Goal: Task Accomplishment & Management: Use online tool/utility

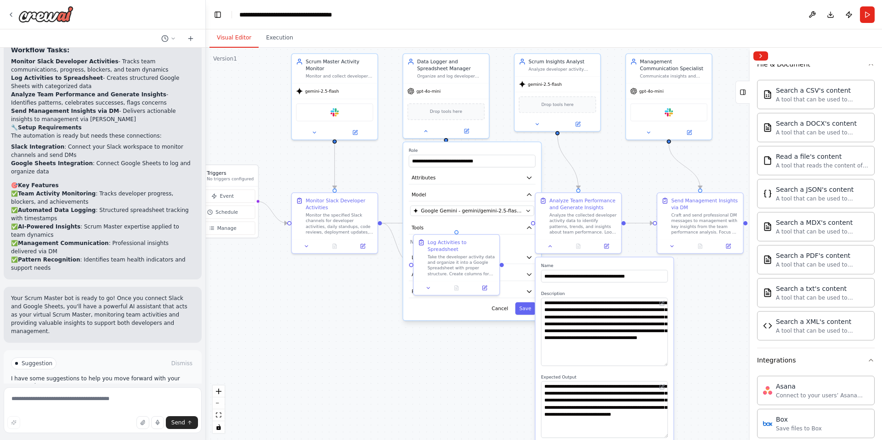
drag, startPoint x: 334, startPoint y: 280, endPoint x: 371, endPoint y: 174, distance: 112.2
click at [371, 174] on div ".deletable-edge-delete-btn { width: 20px; height: 20px; border: 0px solid #ffff…" at bounding box center [544, 244] width 676 height 393
click at [425, 132] on icon at bounding box center [426, 130] width 6 height 6
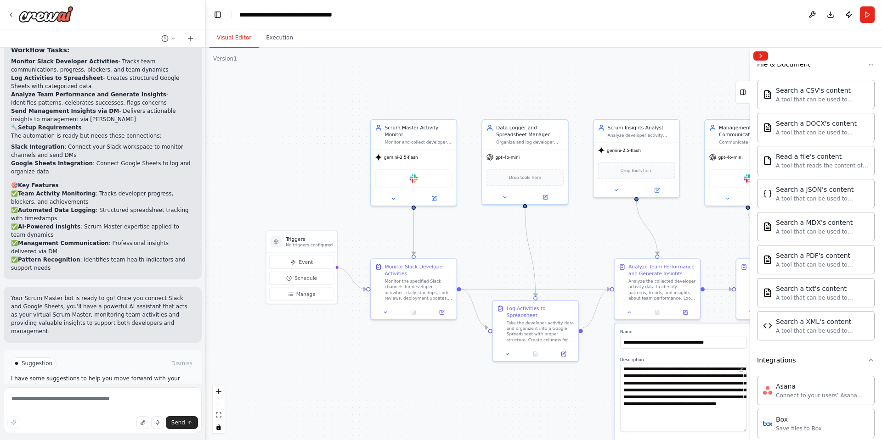
drag, startPoint x: 308, startPoint y: 295, endPoint x: 387, endPoint y: 362, distance: 103.3
click at [387, 362] on div ".deletable-edge-delete-btn { width: 20px; height: 20px; border: 0px solid #ffff…" at bounding box center [544, 244] width 676 height 393
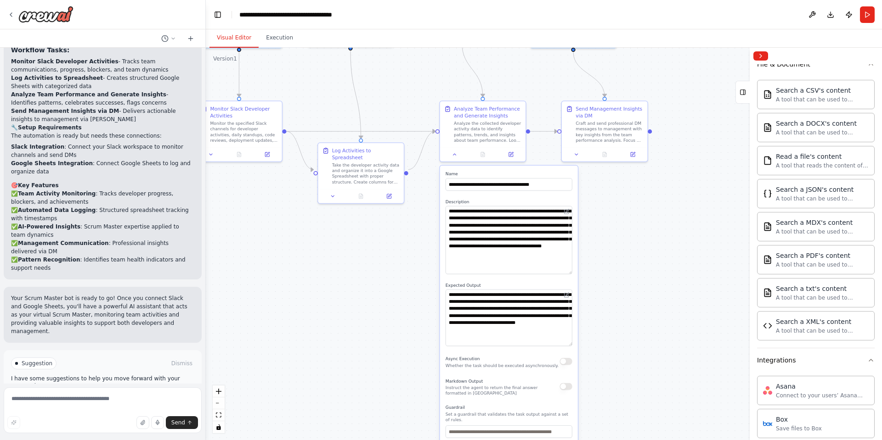
drag, startPoint x: 440, startPoint y: 367, endPoint x: 266, endPoint y: 209, distance: 235.3
click at [266, 209] on div ".deletable-edge-delete-btn { width: 20px; height: 20px; border: 0px solid #ffff…" at bounding box center [544, 244] width 676 height 393
click at [455, 156] on button at bounding box center [455, 153] width 24 height 8
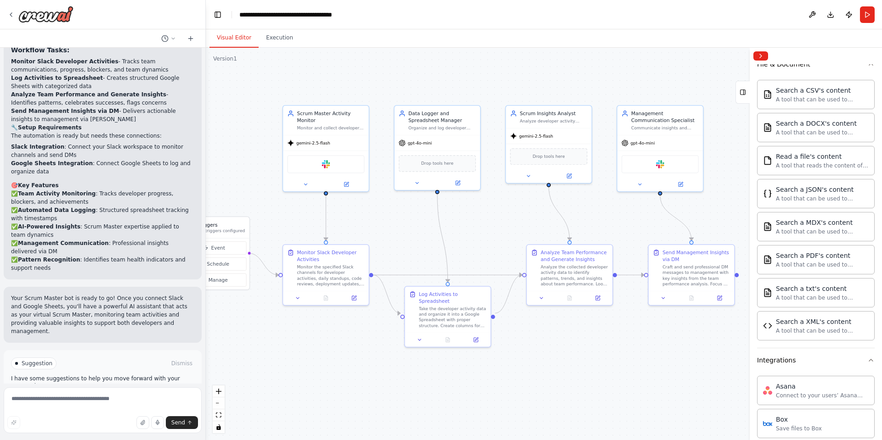
drag, startPoint x: 484, startPoint y: 258, endPoint x: 551, endPoint y: 387, distance: 145.4
click at [551, 387] on div ".deletable-edge-delete-btn { width: 20px; height: 20px; border: 0px solid #ffff…" at bounding box center [544, 244] width 676 height 393
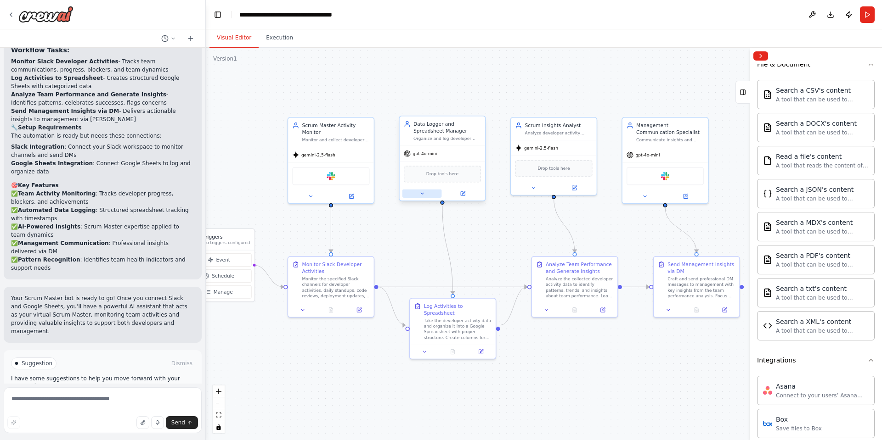
click at [420, 195] on icon at bounding box center [422, 194] width 6 height 6
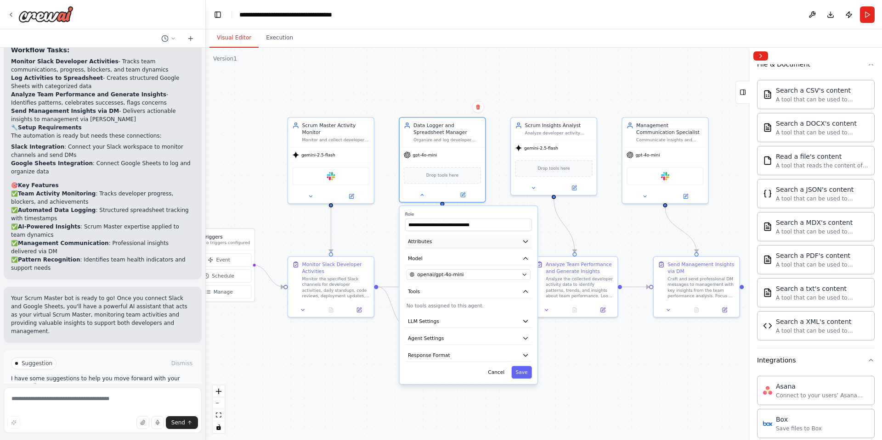
click at [528, 244] on icon "button" at bounding box center [525, 241] width 7 height 7
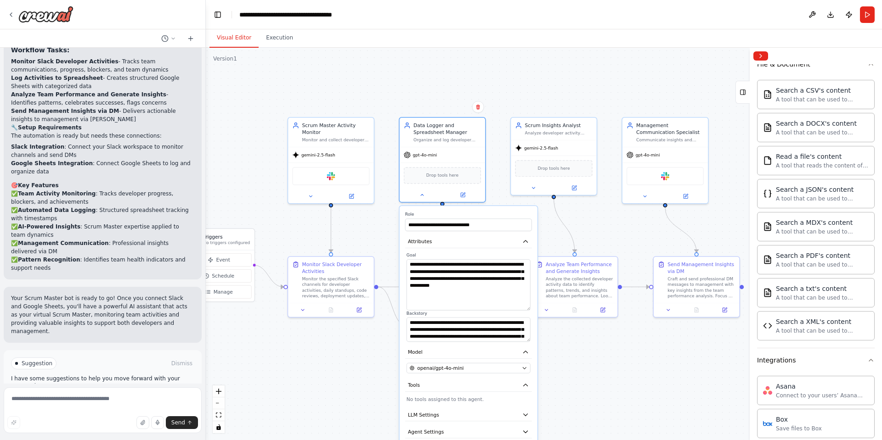
drag, startPoint x: 527, startPoint y: 283, endPoint x: 523, endPoint y: 304, distance: 21.4
click at [523, 304] on textarea "**********" at bounding box center [468, 284] width 124 height 51
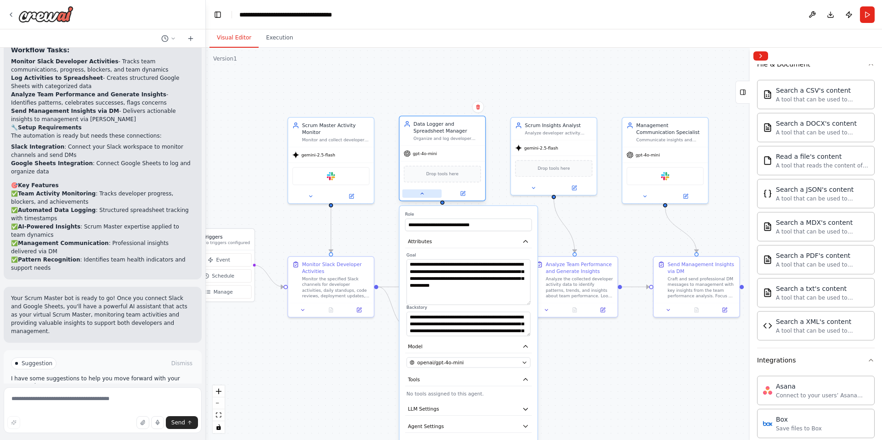
click at [419, 191] on icon at bounding box center [422, 194] width 6 height 6
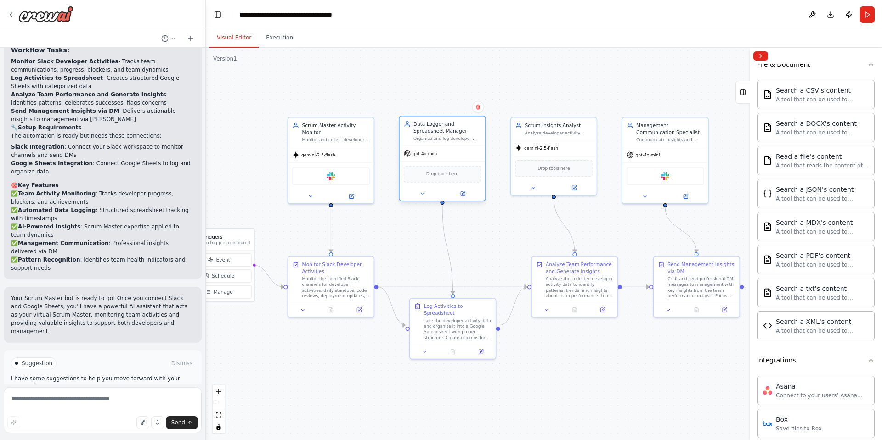
click at [427, 127] on div "Data Logger and Spreadsheet Manager" at bounding box center [446, 128] width 67 height 14
click at [455, 135] on div "Data Logger and Spreadsheet Manager Organize and log developer activity data in…" at bounding box center [446, 131] width 67 height 21
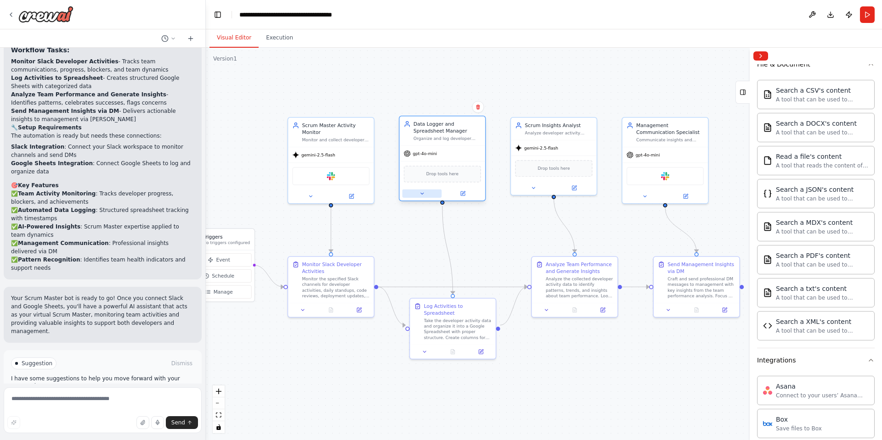
click at [424, 193] on icon at bounding box center [422, 194] width 6 height 6
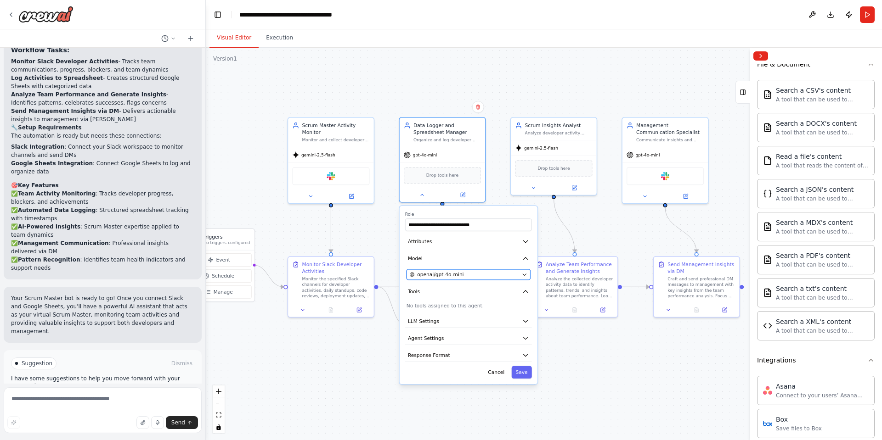
click at [480, 275] on div "openai/gpt-4o-mini" at bounding box center [464, 274] width 109 height 7
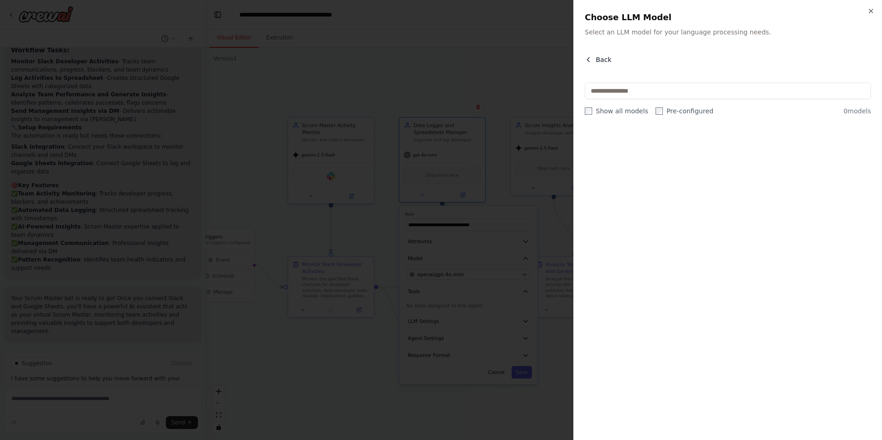
click at [596, 58] on span "Back" at bounding box center [603, 59] width 16 height 9
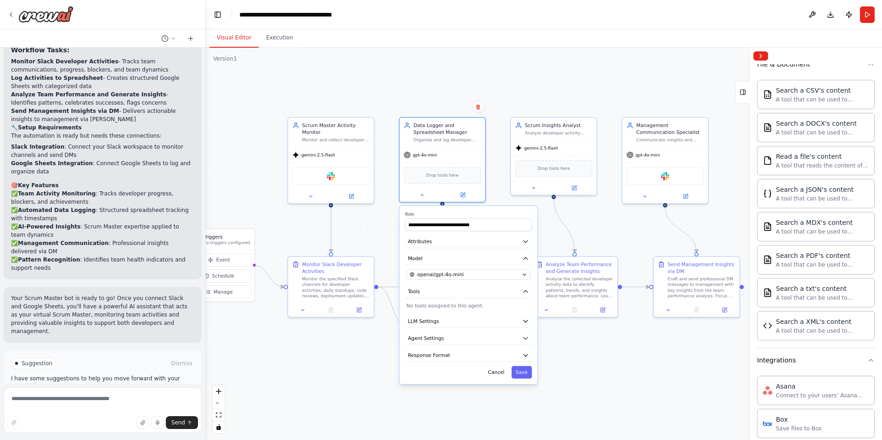
click at [513, 27] on header "**********" at bounding box center [544, 14] width 676 height 29
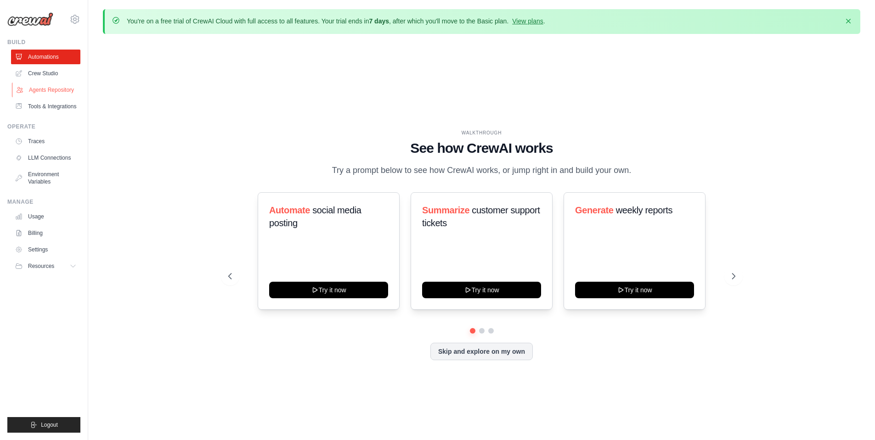
click at [47, 89] on link "Agents Repository" at bounding box center [46, 90] width 69 height 15
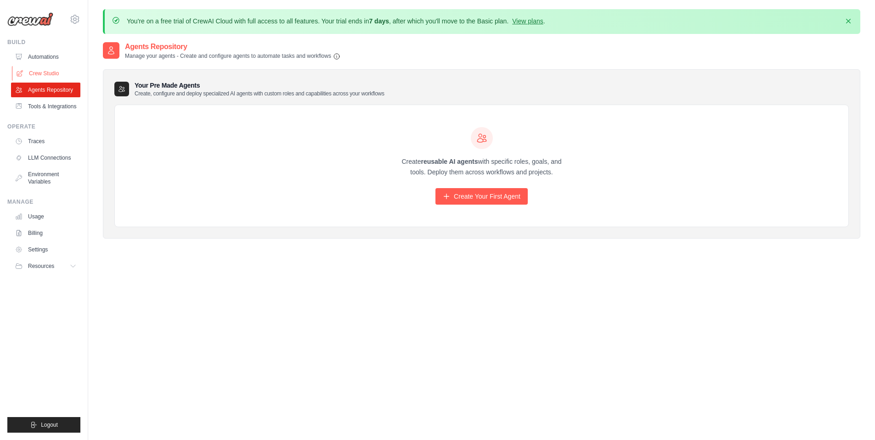
click at [46, 75] on link "Crew Studio" at bounding box center [46, 73] width 69 height 15
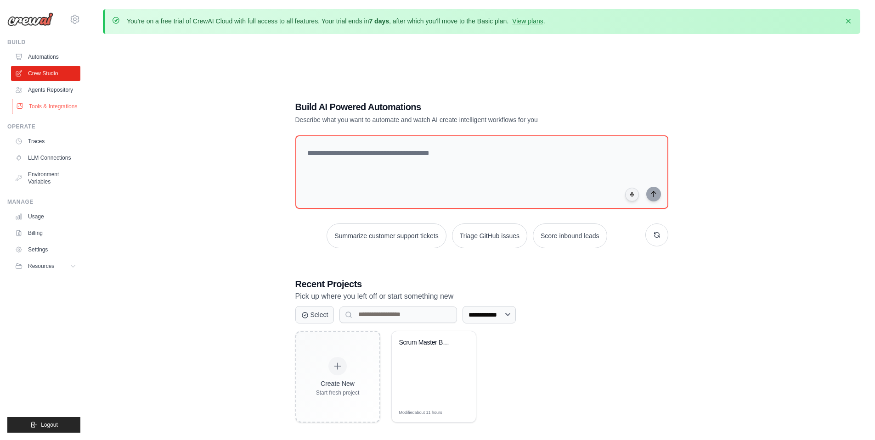
click at [50, 105] on link "Tools & Integrations" at bounding box center [46, 106] width 69 height 15
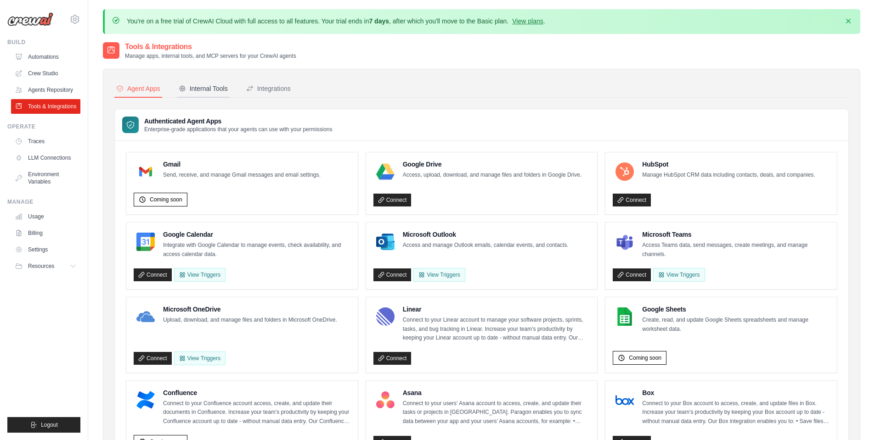
click at [203, 90] on div "Internal Tools" at bounding box center [203, 88] width 49 height 9
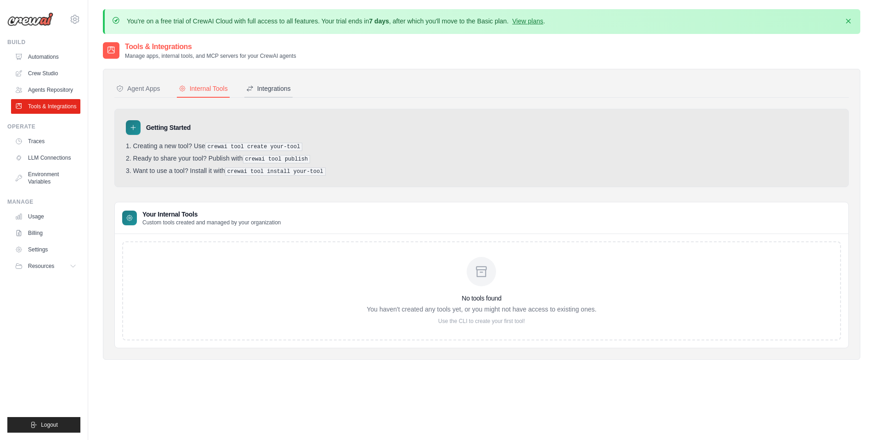
click at [278, 88] on div "Integrations" at bounding box center [268, 88] width 45 height 9
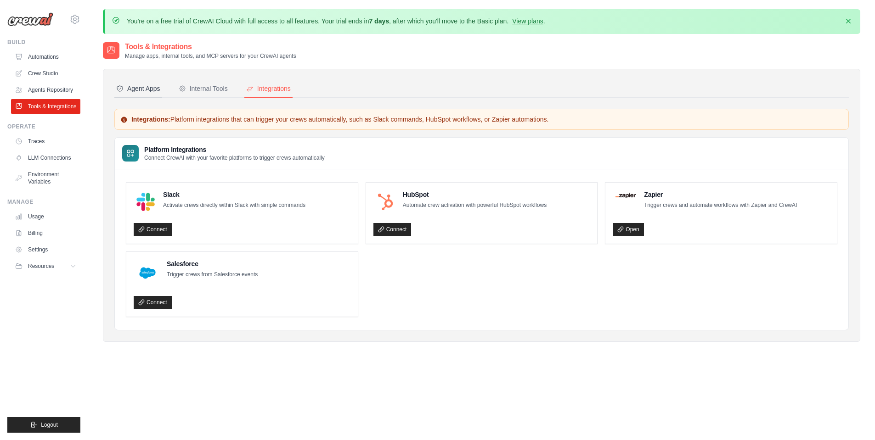
click at [141, 91] on div "Agent Apps" at bounding box center [138, 88] width 44 height 9
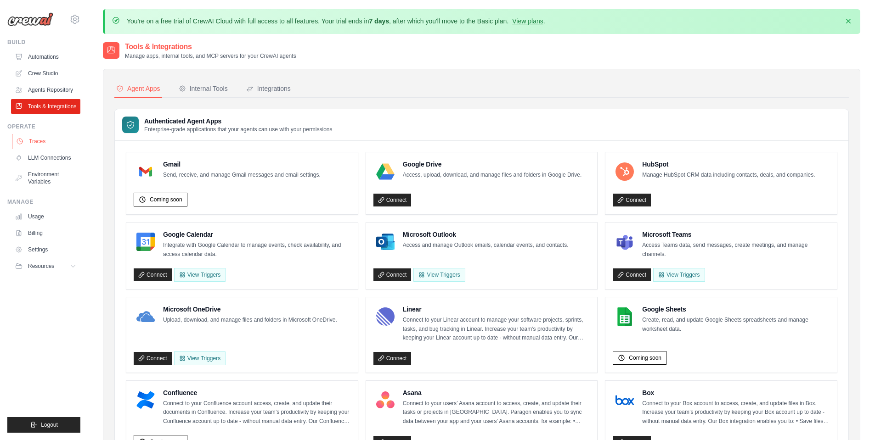
click at [39, 144] on link "Traces" at bounding box center [46, 141] width 69 height 15
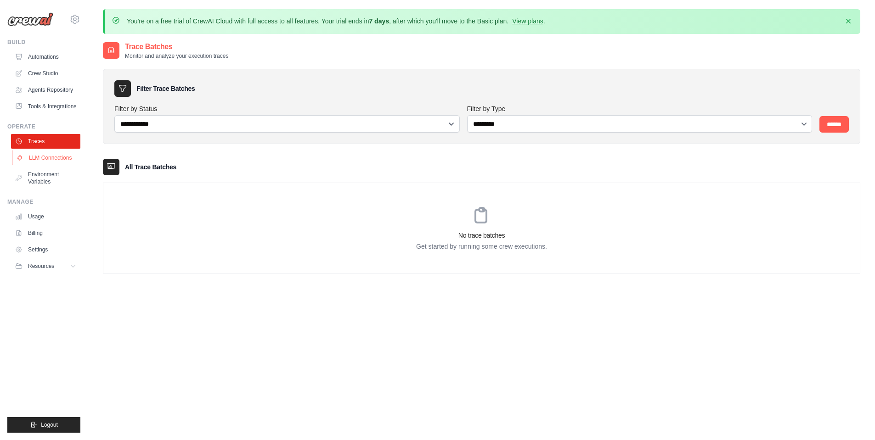
click at [39, 156] on link "LLM Connections" at bounding box center [46, 158] width 69 height 15
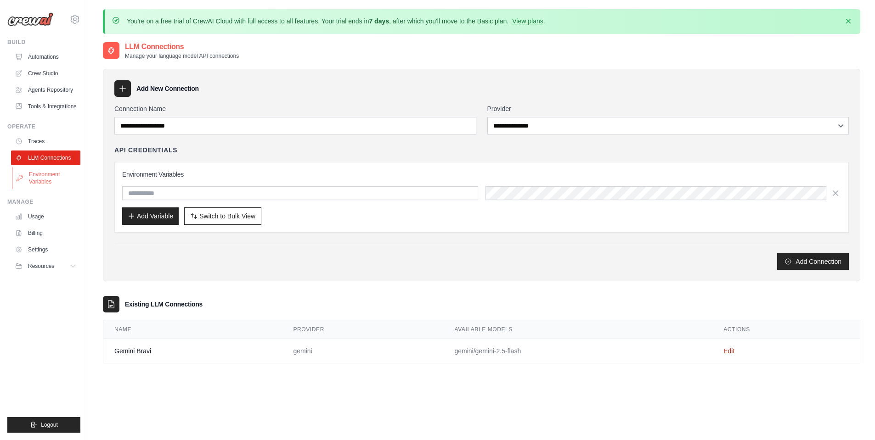
click at [38, 177] on link "Environment Variables" at bounding box center [46, 178] width 69 height 22
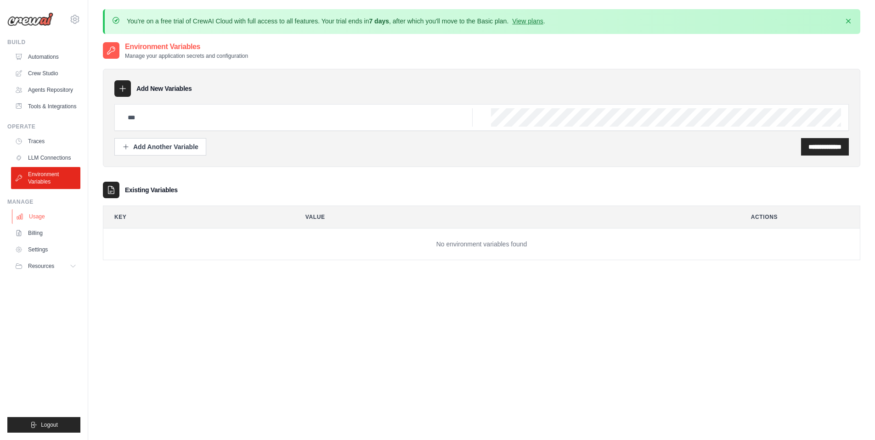
click at [32, 215] on link "Usage" at bounding box center [46, 216] width 69 height 15
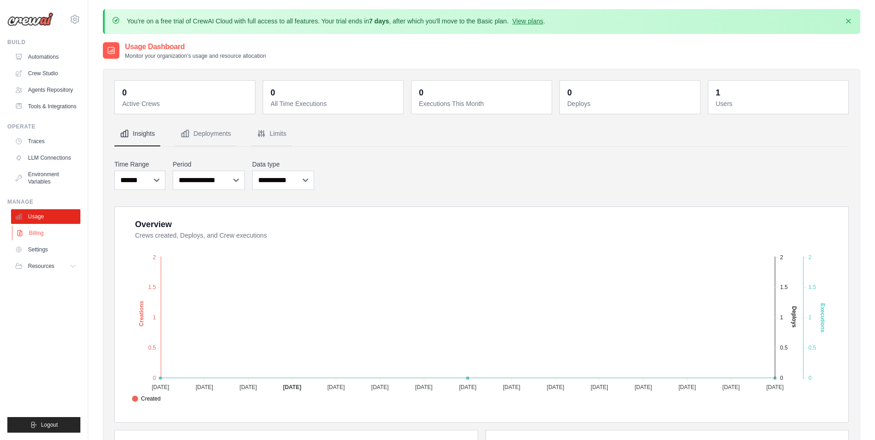
click at [45, 236] on link "Billing" at bounding box center [46, 233] width 69 height 15
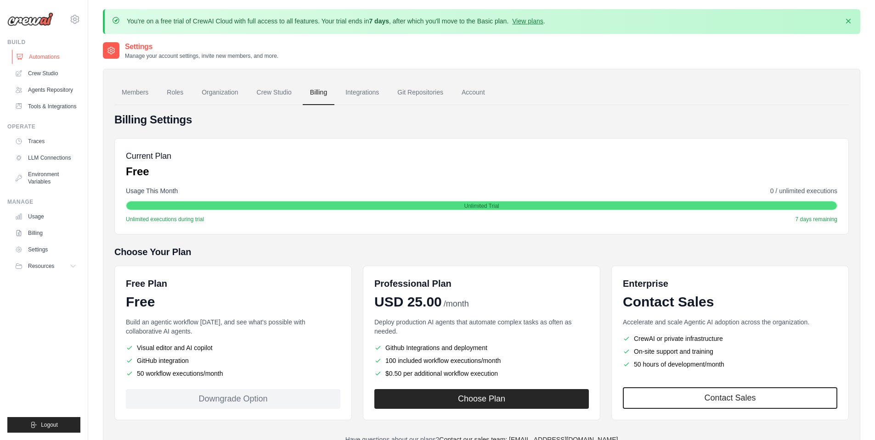
click at [42, 54] on link "Automations" at bounding box center [46, 57] width 69 height 15
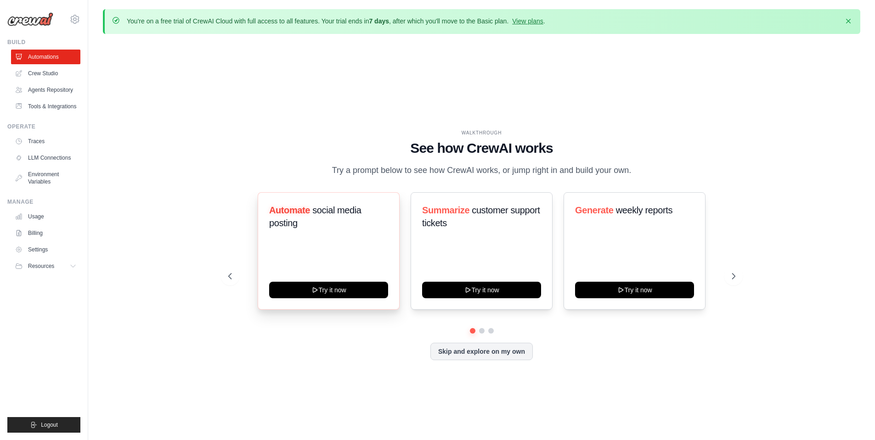
click at [338, 256] on div "Automate social media posting Try it now" at bounding box center [329, 251] width 142 height 118
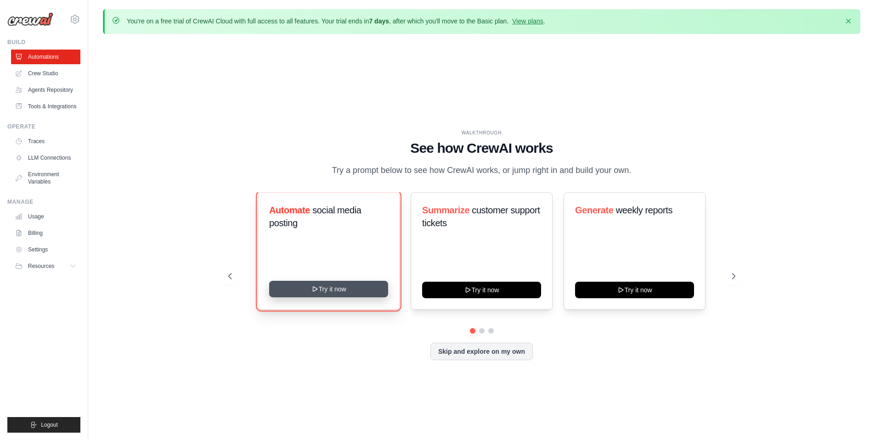
click at [330, 290] on button "Try it now" at bounding box center [328, 289] width 119 height 17
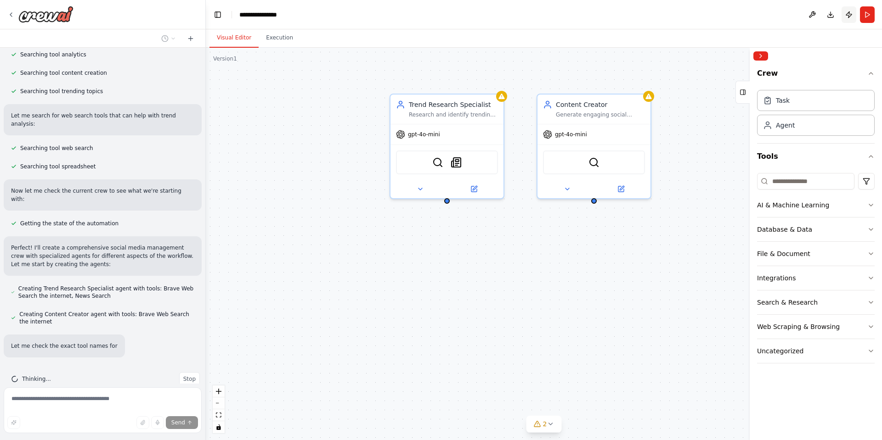
scroll to position [225, 0]
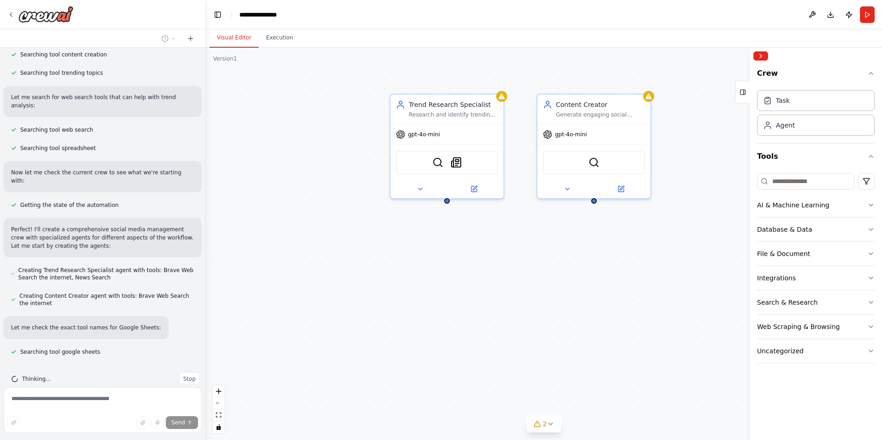
click at [706, 15] on header "**********" at bounding box center [544, 14] width 676 height 29
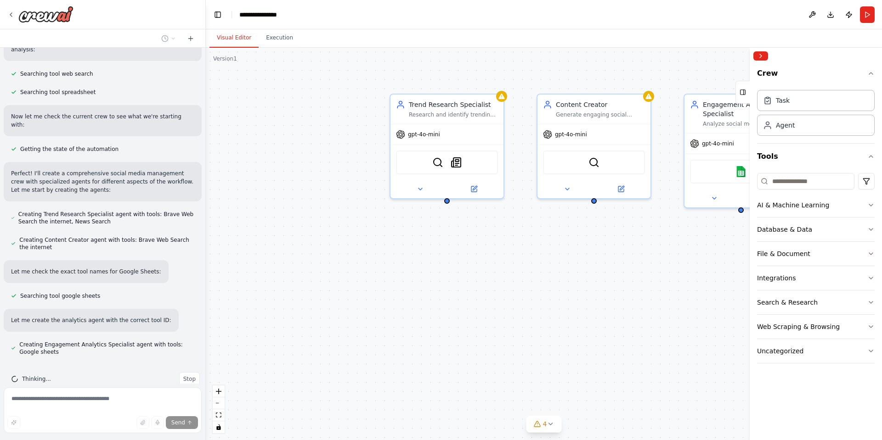
scroll to position [299, 0]
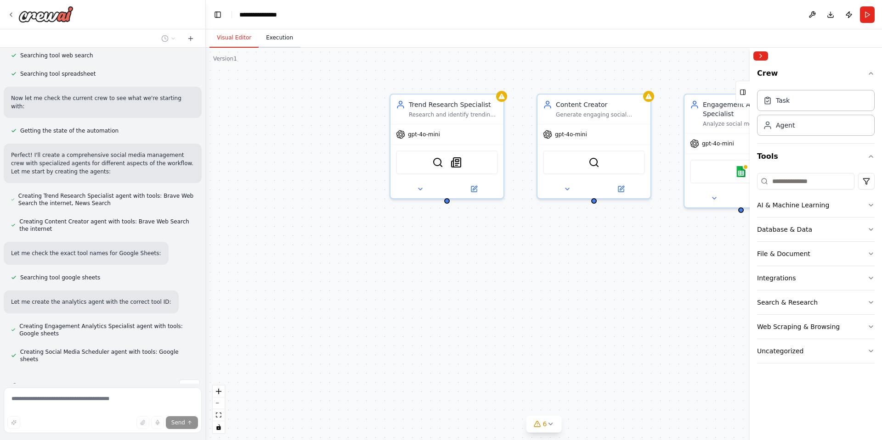
click at [277, 35] on button "Execution" at bounding box center [279, 37] width 42 height 19
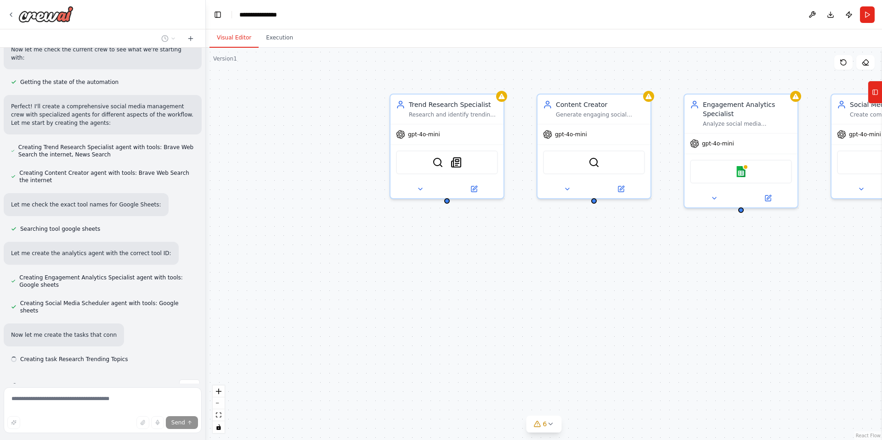
click at [231, 35] on button "Visual Editor" at bounding box center [233, 37] width 49 height 19
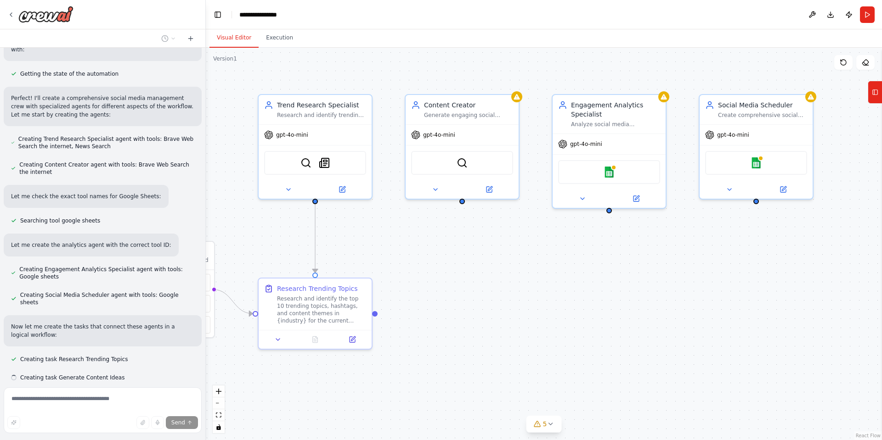
scroll to position [374, 0]
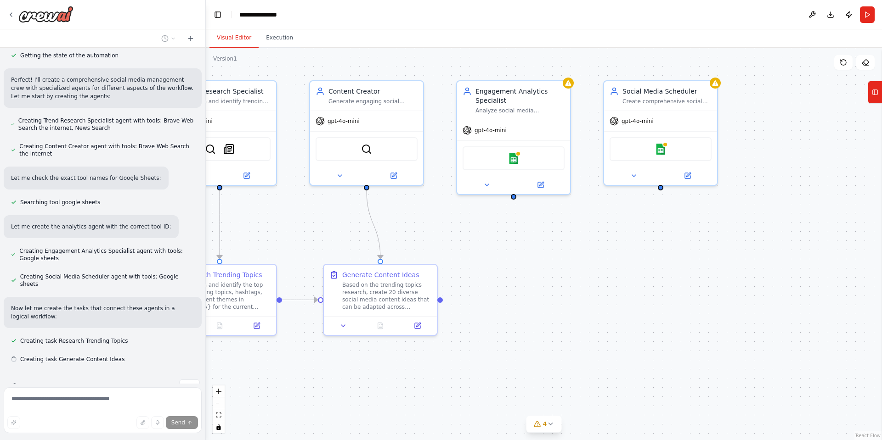
drag, startPoint x: 799, startPoint y: 273, endPoint x: 559, endPoint y: 255, distance: 240.8
click at [559, 255] on div ".deletable-edge-delete-btn { width: 20px; height: 20px; border: 0px solid #ffff…" at bounding box center [544, 244] width 676 height 393
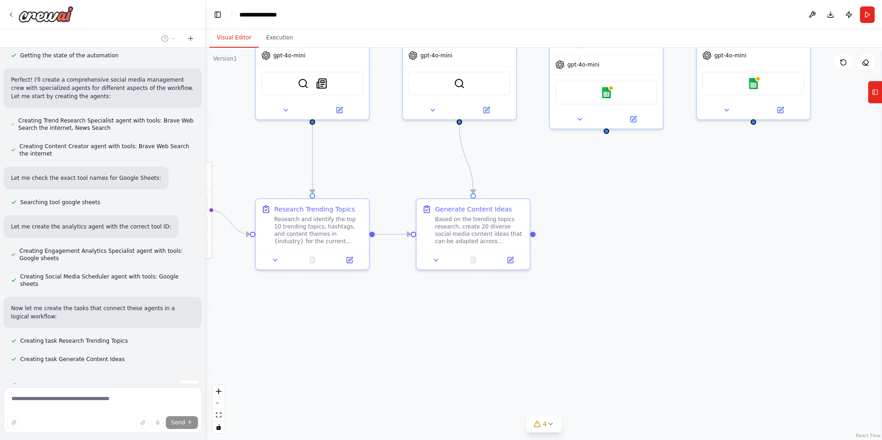
drag, startPoint x: 517, startPoint y: 247, endPoint x: 642, endPoint y: 174, distance: 144.5
click at [642, 174] on div ".deletable-edge-delete-btn { width: 20px; height: 20px; border: 0px solid #ffff…" at bounding box center [544, 244] width 676 height 393
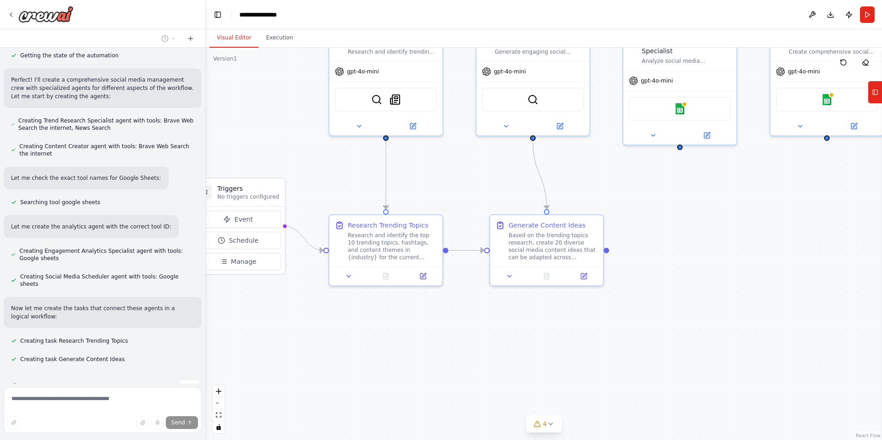
drag, startPoint x: 298, startPoint y: 295, endPoint x: 353, endPoint y: 324, distance: 62.2
click at [353, 324] on div ".deletable-edge-delete-btn { width: 20px; height: 20px; border: 0px solid #ffff…" at bounding box center [544, 244] width 676 height 393
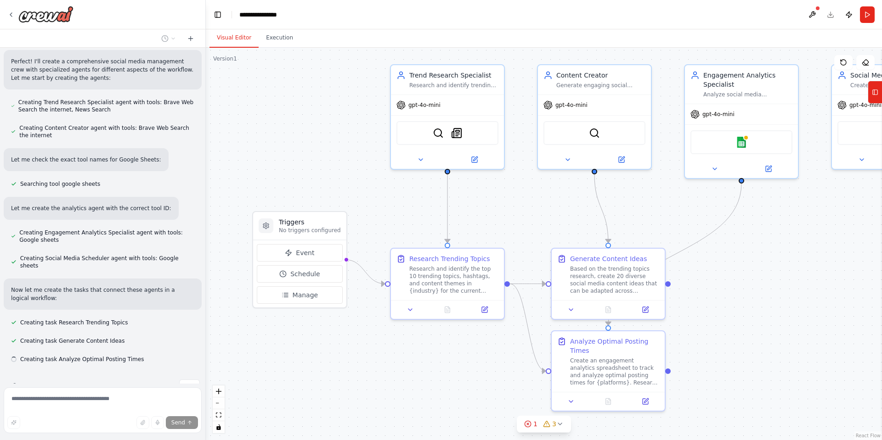
drag, startPoint x: 332, startPoint y: 304, endPoint x: 393, endPoint y: 344, distance: 72.6
click at [393, 344] on div ".deletable-edge-delete-btn { width: 20px; height: 20px; border: 0px solid #ffff…" at bounding box center [544, 244] width 676 height 393
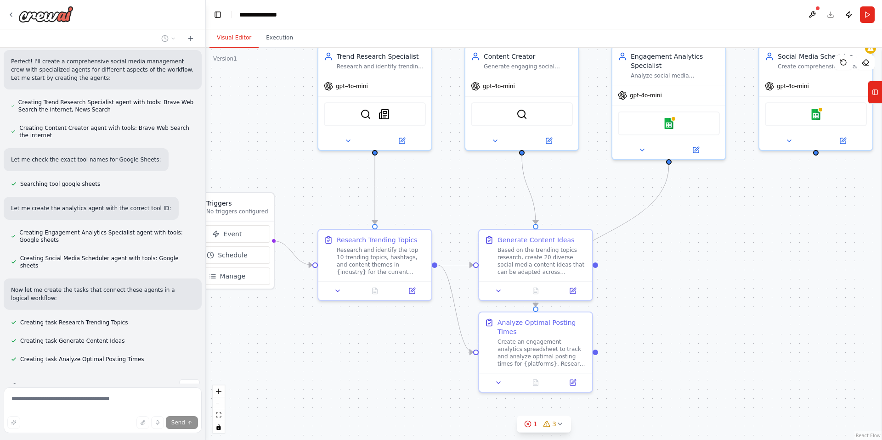
drag, startPoint x: 393, startPoint y: 344, endPoint x: 321, endPoint y: 319, distance: 76.5
click at [321, 319] on div ".deletable-edge-delete-btn { width: 20px; height: 20px; border: 0px solid #ffff…" at bounding box center [544, 244] width 676 height 393
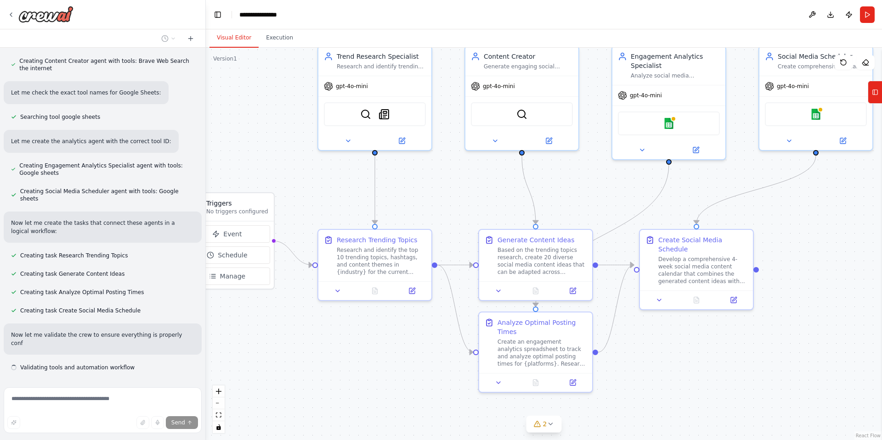
scroll to position [468, 0]
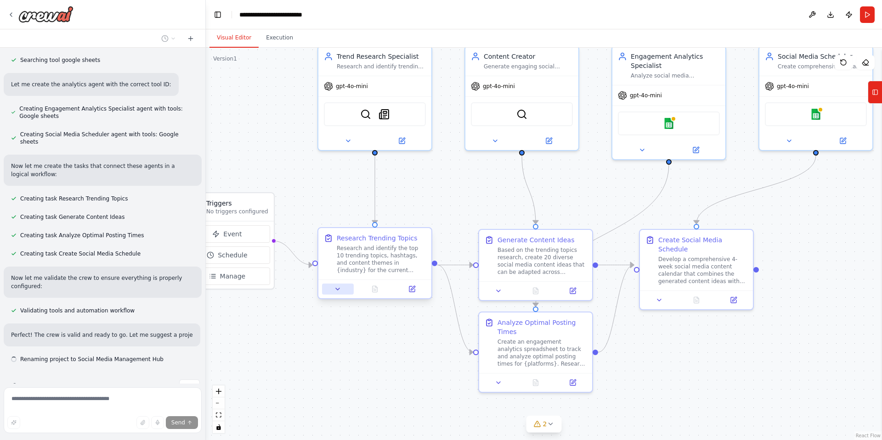
click at [336, 293] on button at bounding box center [338, 289] width 32 height 11
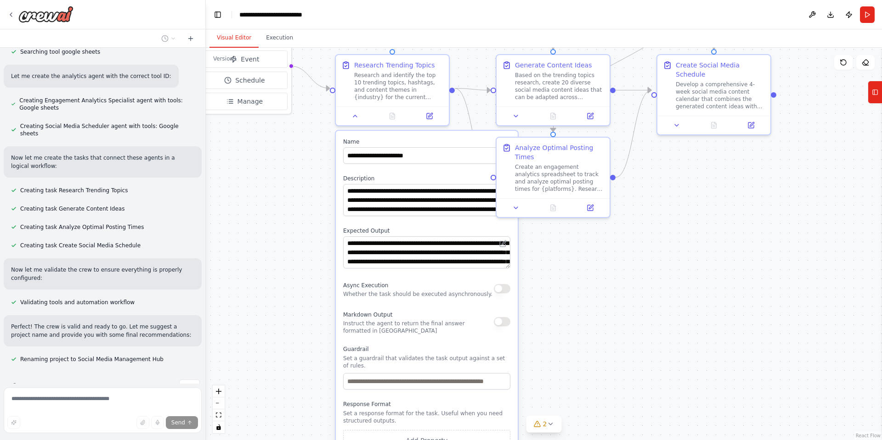
drag, startPoint x: 281, startPoint y: 350, endPoint x: 299, endPoint y: 174, distance: 176.7
click at [299, 174] on div ".deletable-edge-delete-btn { width: 20px; height: 20px; border: 0px solid #ffff…" at bounding box center [544, 244] width 676 height 393
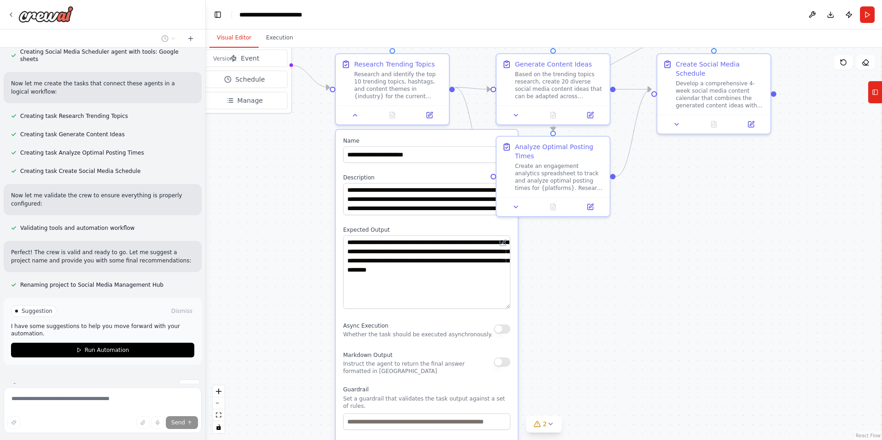
drag, startPoint x: 507, startPoint y: 264, endPoint x: 507, endPoint y: 306, distance: 41.8
click at [507, 306] on textarea "**********" at bounding box center [426, 272] width 167 height 73
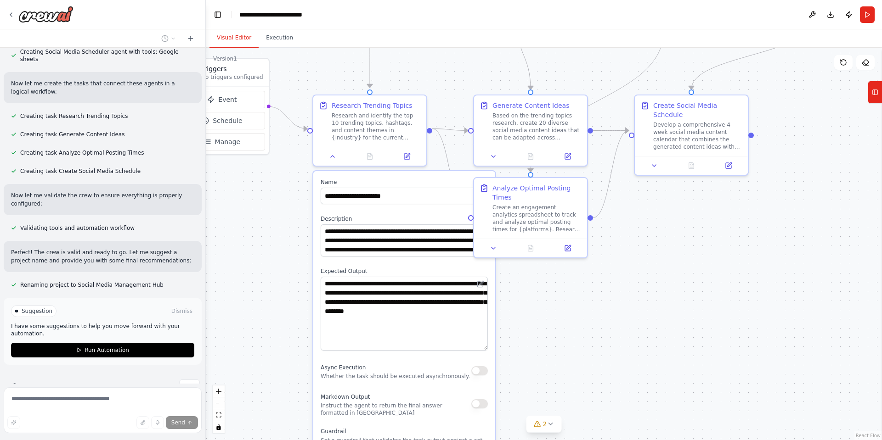
drag, startPoint x: 299, startPoint y: 324, endPoint x: 277, endPoint y: 366, distance: 47.9
click at [277, 365] on div ".deletable-edge-delete-btn { width: 20px; height: 20px; border: 0px solid #ffff…" at bounding box center [544, 244] width 676 height 393
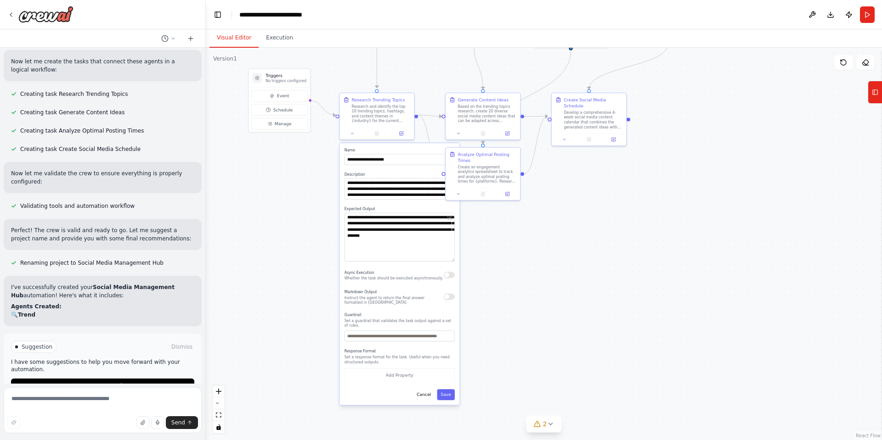
drag, startPoint x: 309, startPoint y: 330, endPoint x: 341, endPoint y: 217, distance: 117.6
click at [341, 217] on div ".deletable-edge-delete-btn { width: 20px; height: 20px; border: 0px solid #ffff…" at bounding box center [544, 244] width 676 height 393
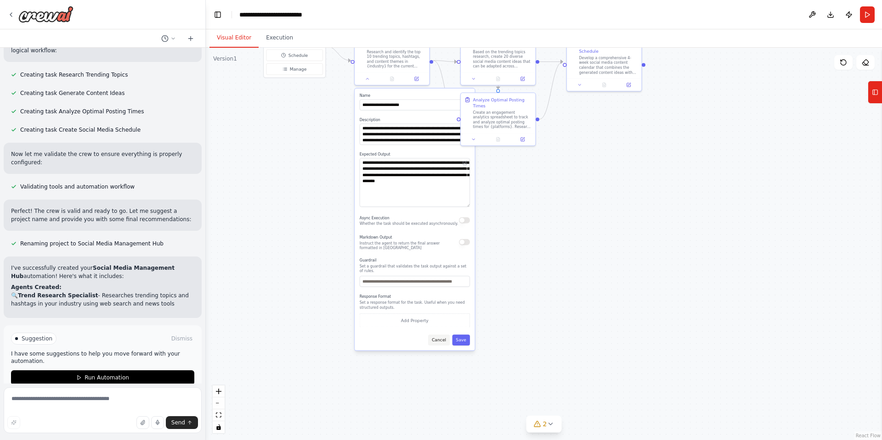
click at [440, 338] on button "Cancel" at bounding box center [439, 340] width 22 height 11
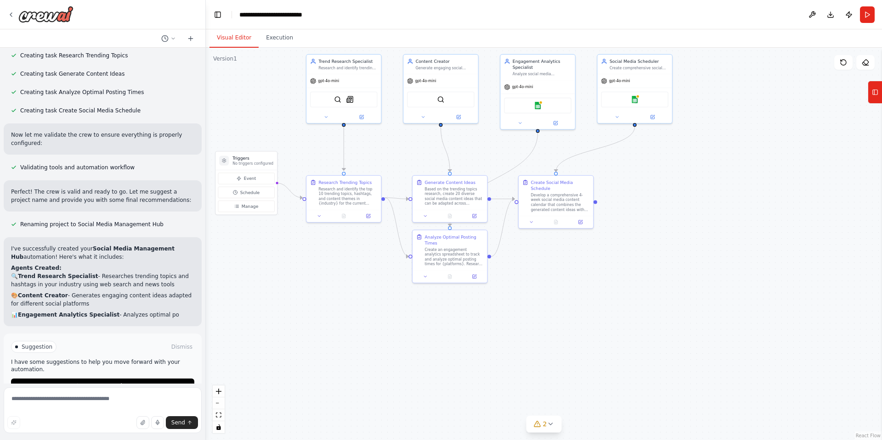
drag, startPoint x: 393, startPoint y: 163, endPoint x: 356, endPoint y: 308, distance: 149.8
click at [356, 308] on div ".deletable-edge-delete-btn { width: 20px; height: 20px; border: 0px solid #ffff…" at bounding box center [544, 244] width 676 height 393
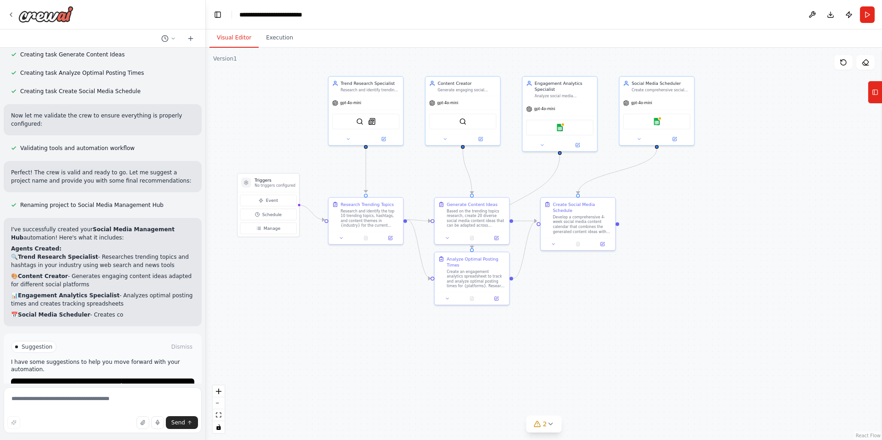
drag, startPoint x: 309, startPoint y: 152, endPoint x: 321, endPoint y: 168, distance: 19.4
click at [321, 168] on div ".deletable-edge-delete-btn { width: 20px; height: 20px; border: 0px solid #ffff…" at bounding box center [544, 244] width 676 height 393
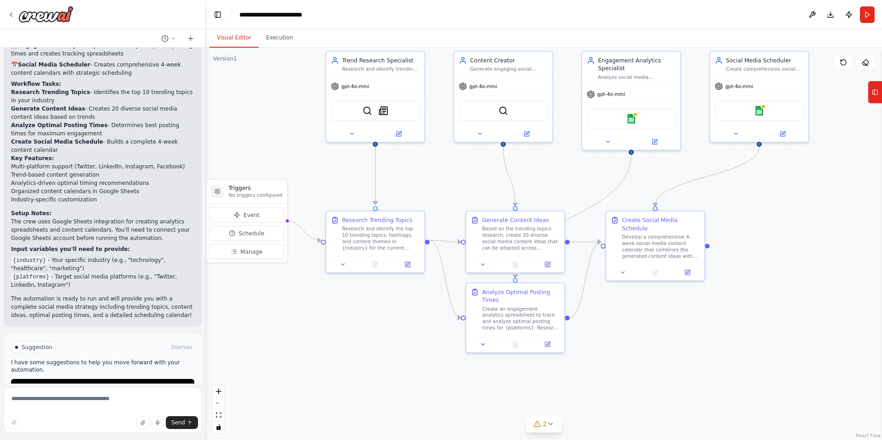
scroll to position [930, 0]
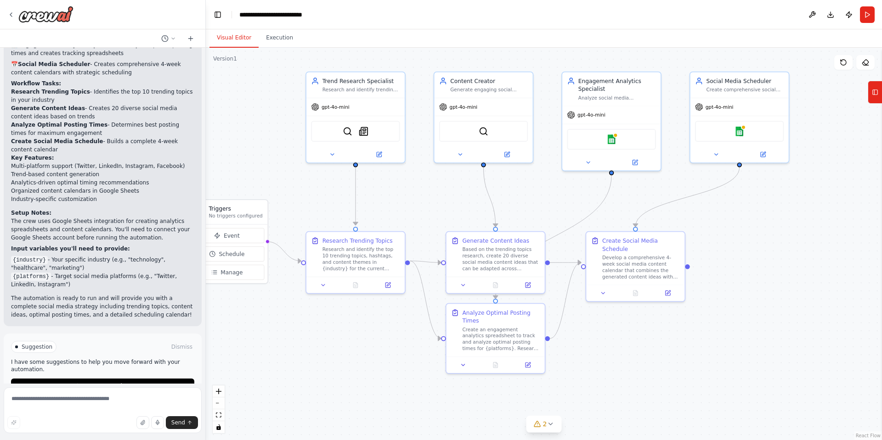
drag, startPoint x: 292, startPoint y: 142, endPoint x: 250, endPoint y: 170, distance: 50.6
click at [250, 170] on div ".deletable-edge-delete-btn { width: 20px; height: 20px; border: 0px solid #ffff…" at bounding box center [544, 244] width 676 height 393
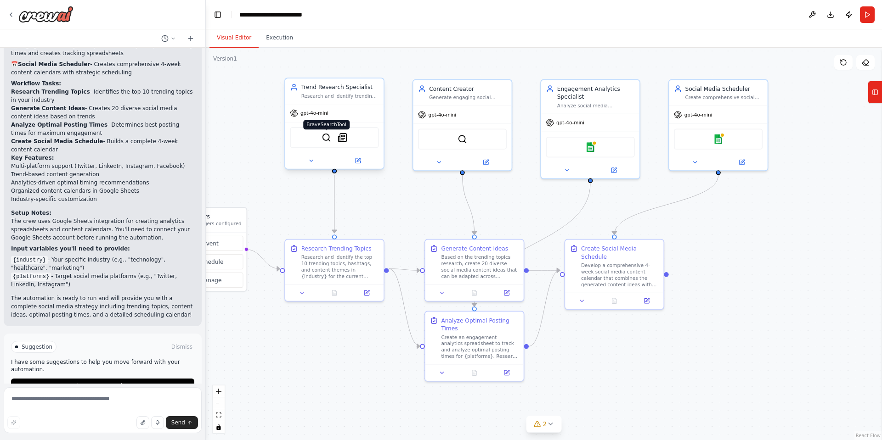
click at [325, 142] on img at bounding box center [326, 138] width 10 height 10
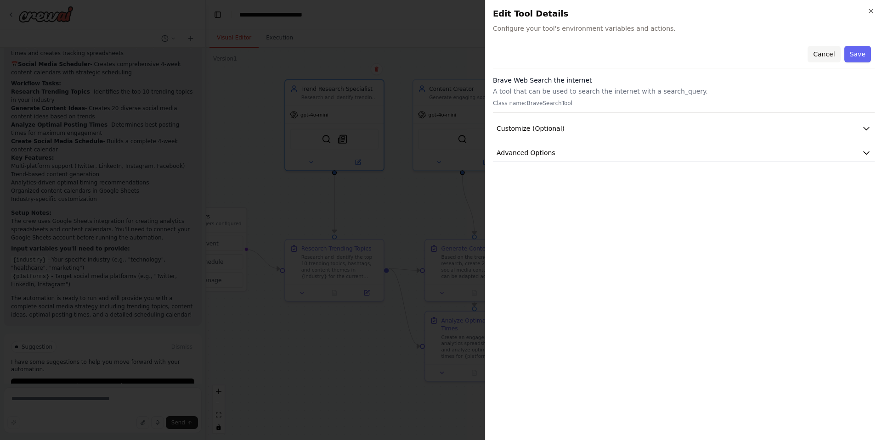
click at [817, 55] on button "Cancel" at bounding box center [823, 54] width 33 height 17
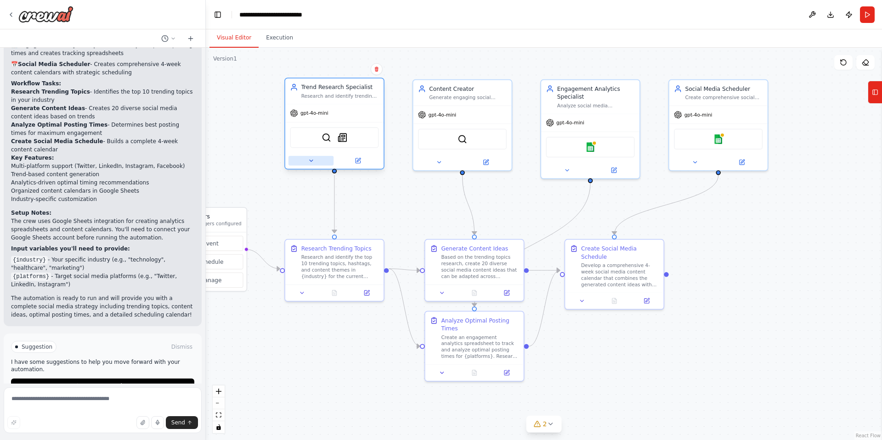
click at [309, 163] on icon at bounding box center [311, 160] width 6 height 6
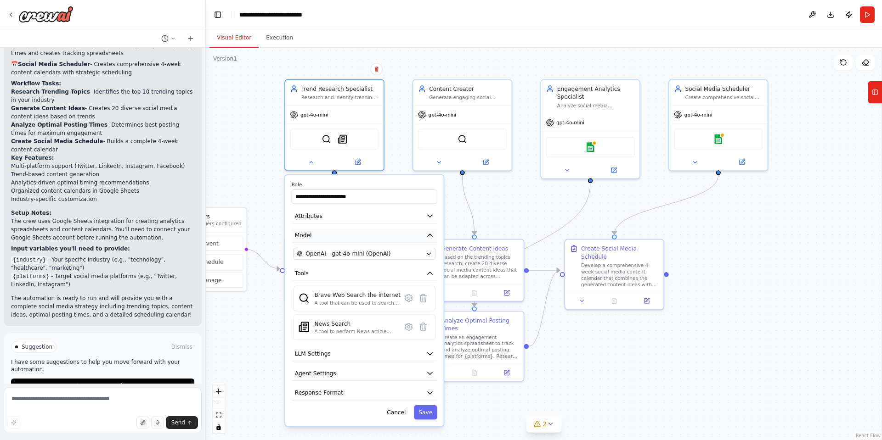
click at [409, 239] on button "Model" at bounding box center [365, 235] width 146 height 15
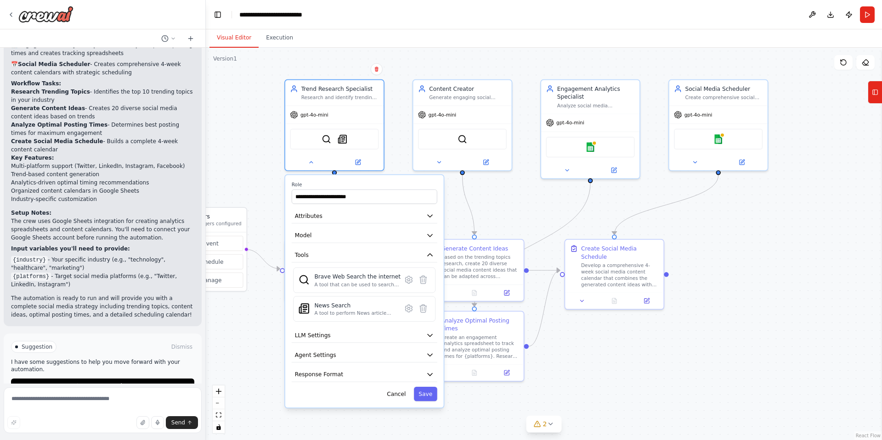
click at [429, 224] on div "**********" at bounding box center [364, 291] width 158 height 233
click at [429, 213] on icon "button" at bounding box center [430, 216] width 8 height 8
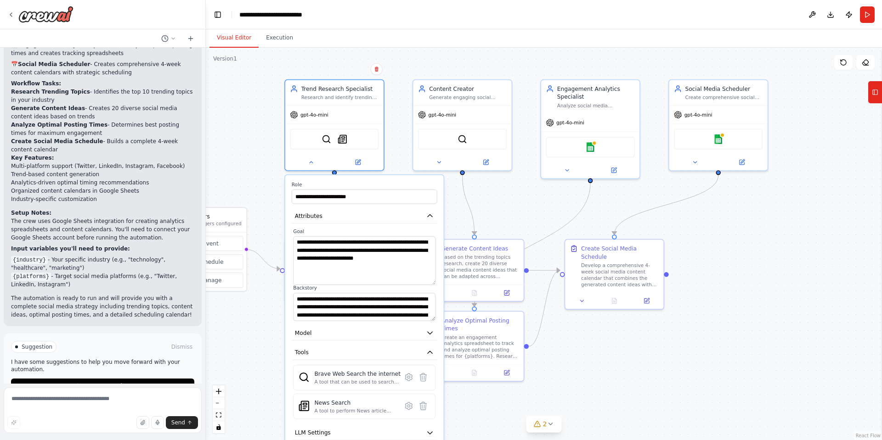
drag, startPoint x: 431, startPoint y: 264, endPoint x: 419, endPoint y: 279, distance: 19.7
click at [419, 283] on textarea "**********" at bounding box center [364, 260] width 142 height 49
click at [363, 251] on textarea "**********" at bounding box center [364, 259] width 142 height 47
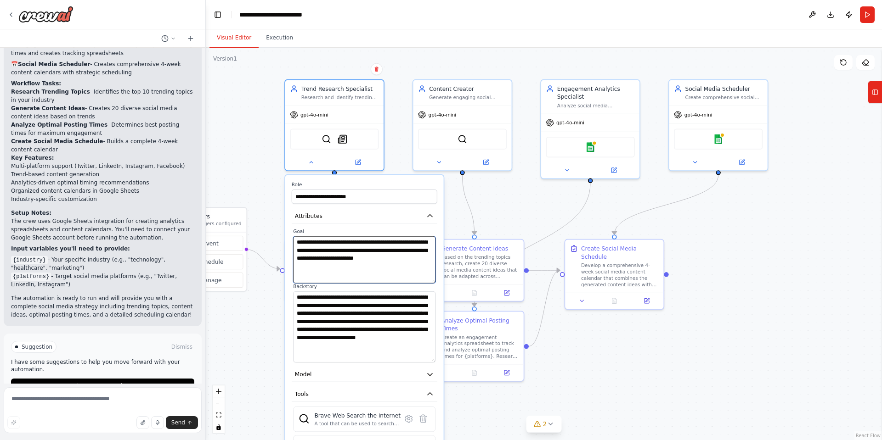
drag, startPoint x: 431, startPoint y: 319, endPoint x: 410, endPoint y: 362, distance: 47.7
click at [410, 362] on textarea "**********" at bounding box center [364, 327] width 142 height 71
click at [341, 391] on button "Tools" at bounding box center [365, 394] width 146 height 15
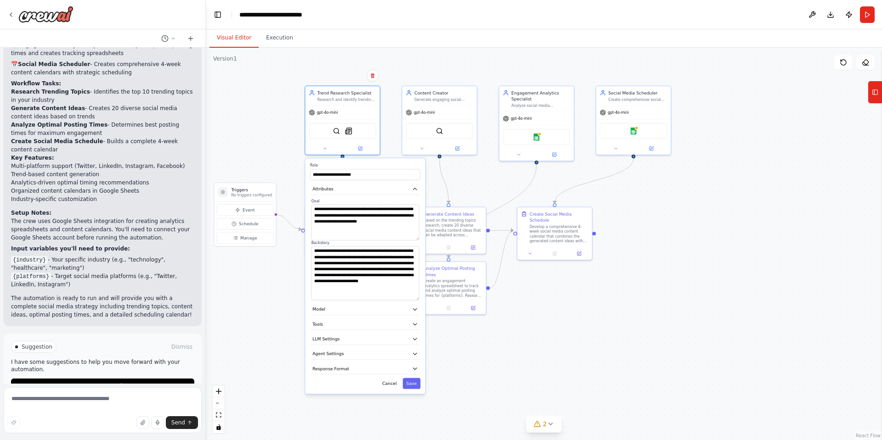
drag, startPoint x: 283, startPoint y: 396, endPoint x: 287, endPoint y: 264, distance: 131.8
click at [287, 264] on div ".deletable-edge-delete-btn { width: 20px; height: 20px; border: 0px solid #ffff…" at bounding box center [544, 244] width 676 height 393
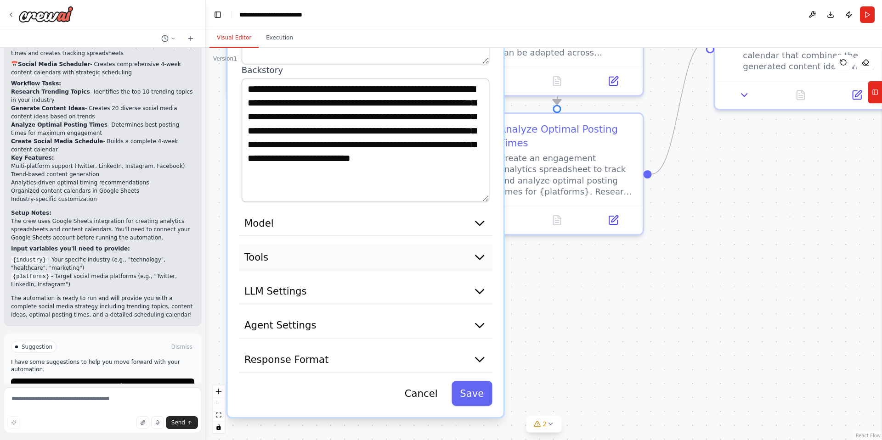
click at [367, 248] on button "Tools" at bounding box center [365, 258] width 253 height 26
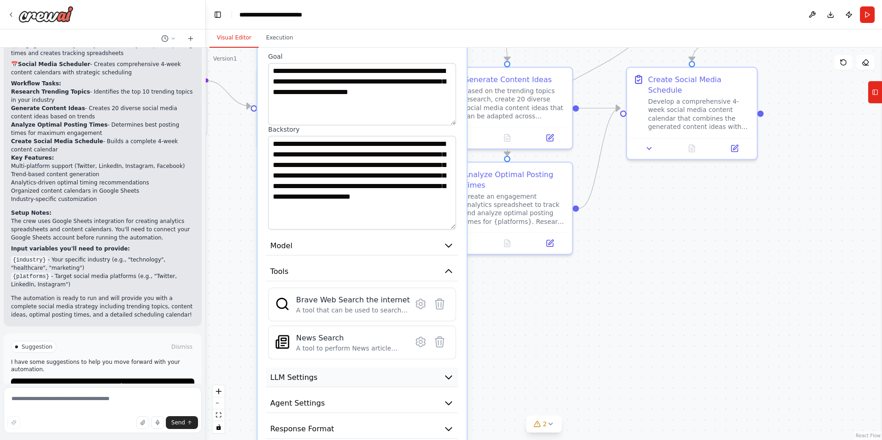
click at [298, 381] on span "LLM Settings" at bounding box center [293, 377] width 47 height 11
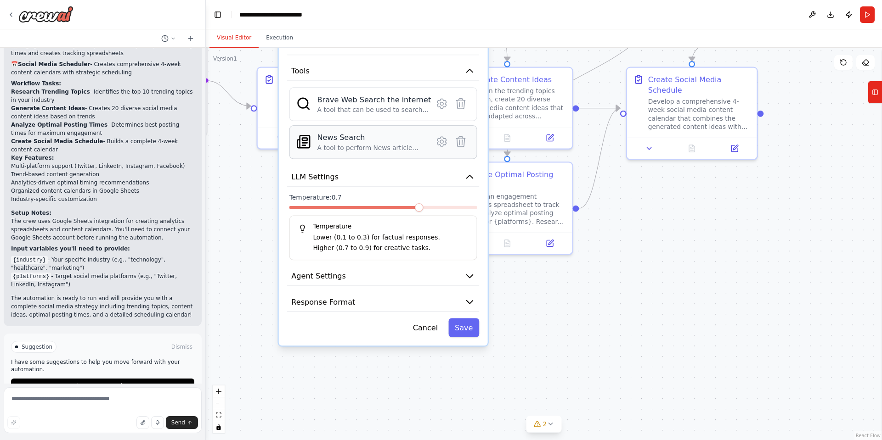
drag, startPoint x: 361, startPoint y: 351, endPoint x: 383, endPoint y: 141, distance: 211.0
click at [383, 144] on div "A tool to perform News article search with a search_query." at bounding box center [371, 148] width 109 height 8
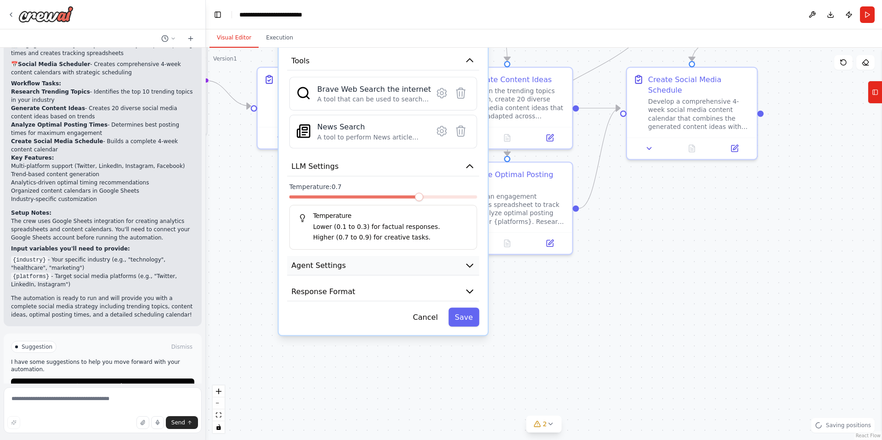
click at [385, 266] on button "Agent Settings" at bounding box center [383, 266] width 192 height 20
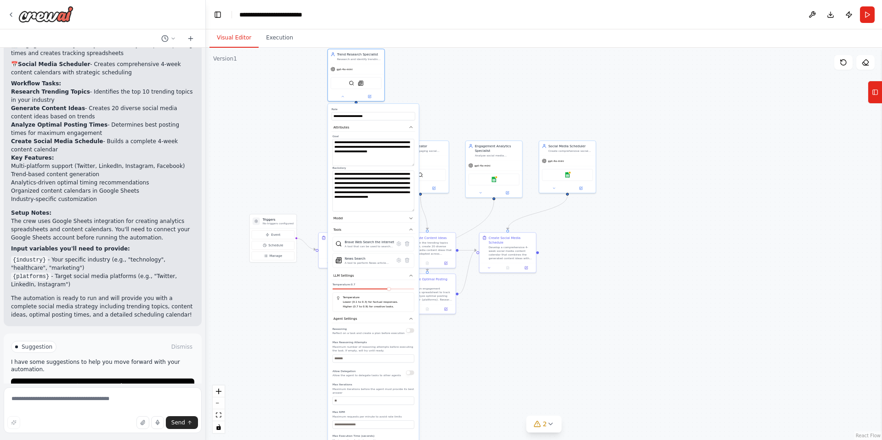
drag, startPoint x: 489, startPoint y: 66, endPoint x: 472, endPoint y: 139, distance: 74.5
click at [473, 137] on div ".deletable-edge-delete-btn { width: 20px; height: 20px; border: 0px solid #ffff…" at bounding box center [544, 244] width 676 height 393
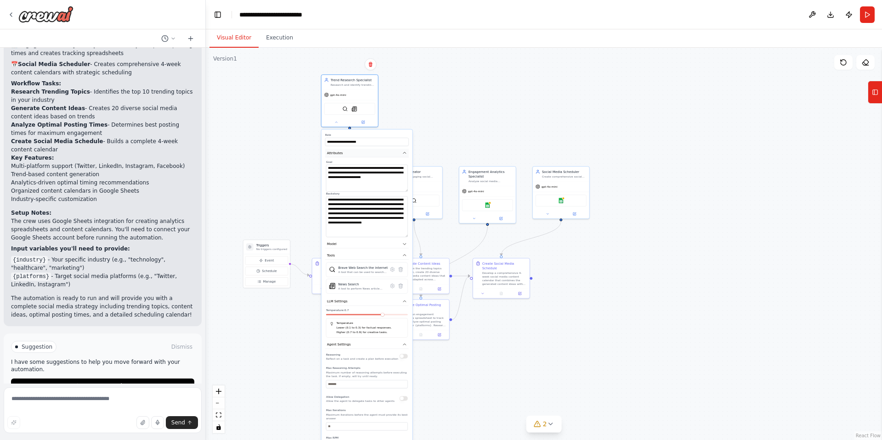
click at [405, 152] on icon "button" at bounding box center [404, 153] width 5 height 5
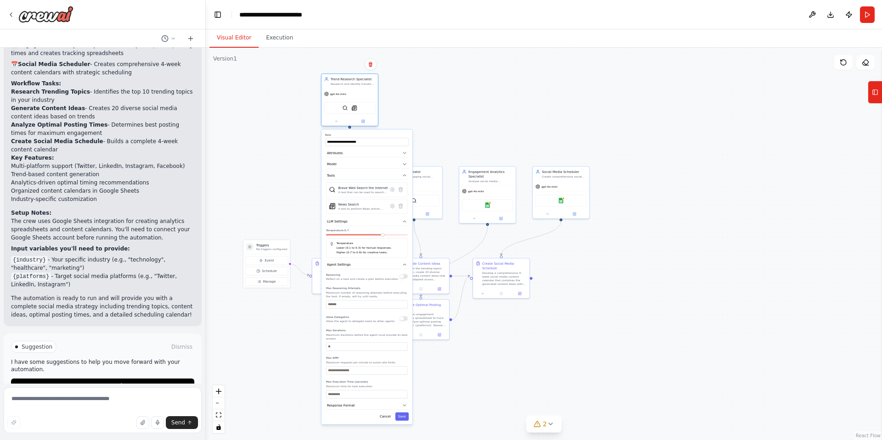
click at [335, 126] on div at bounding box center [349, 121] width 56 height 9
click at [335, 124] on button at bounding box center [336, 121] width 26 height 6
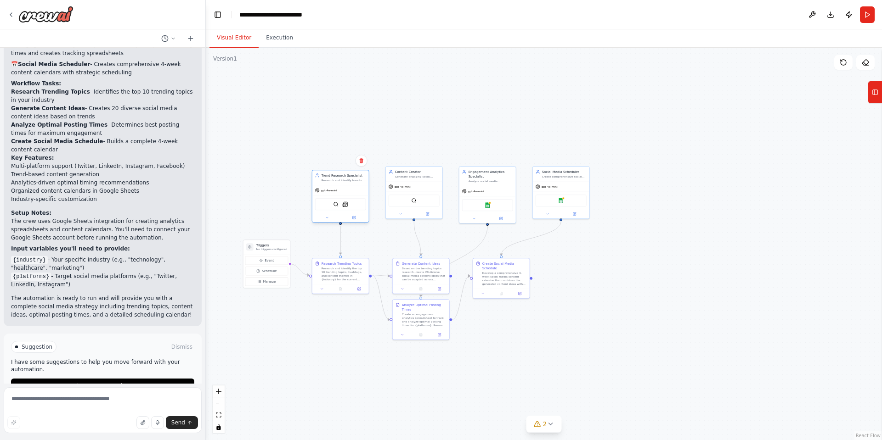
drag, startPoint x: 336, startPoint y: 96, endPoint x: 326, endPoint y: 192, distance: 95.9
click at [326, 192] on div "gpt-4o-mini" at bounding box center [340, 190] width 56 height 10
click at [476, 136] on div ".deletable-edge-delete-btn { width: 20px; height: 20px; border: 0px solid #ffff…" at bounding box center [544, 244] width 676 height 393
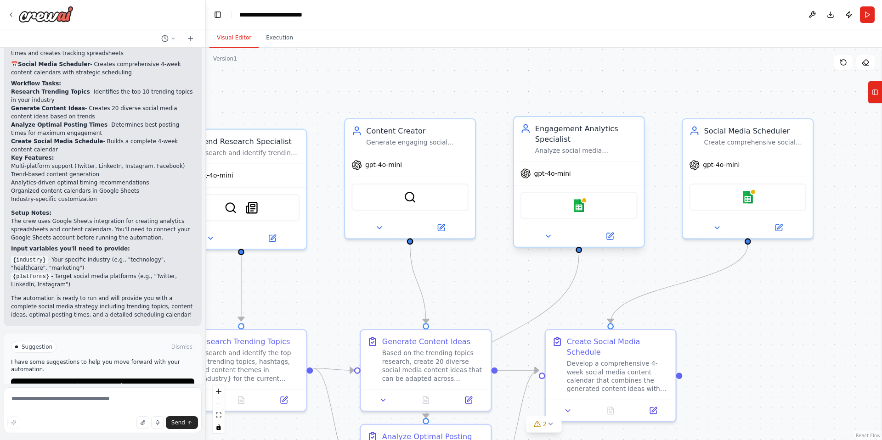
click at [571, 211] on div "Google sheets" at bounding box center [578, 206] width 117 height 28
click at [580, 207] on img at bounding box center [578, 205] width 13 height 13
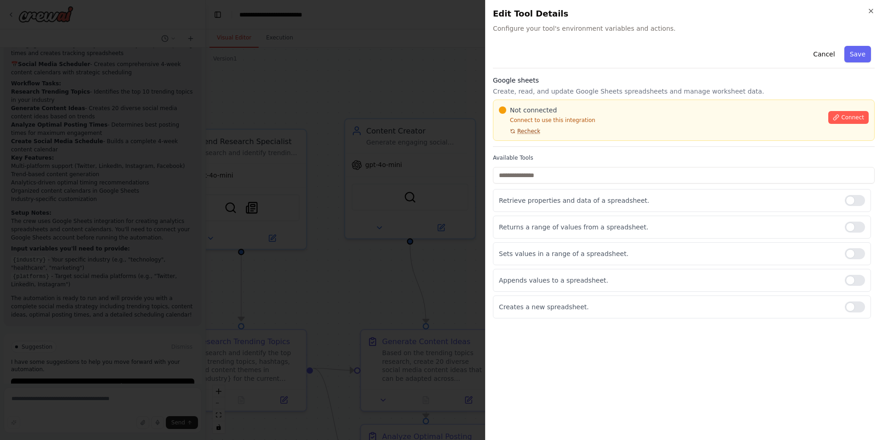
click at [528, 134] on span "Recheck" at bounding box center [528, 131] width 23 height 7
click at [839, 118] on icon at bounding box center [835, 117] width 6 height 6
click at [830, 54] on button "Cancel" at bounding box center [823, 54] width 33 height 17
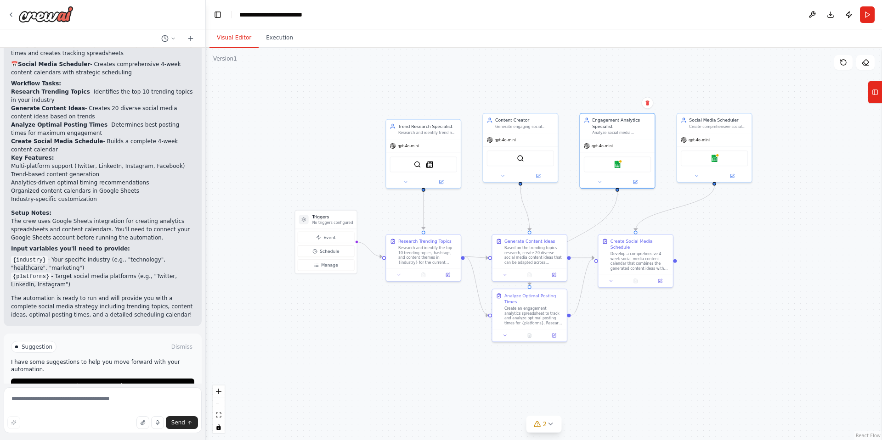
drag, startPoint x: 388, startPoint y: 105, endPoint x: 467, endPoint y: 97, distance: 79.4
click at [467, 97] on div ".deletable-edge-delete-btn { width: 20px; height: 20px; border: 0px solid #ffff…" at bounding box center [544, 244] width 676 height 393
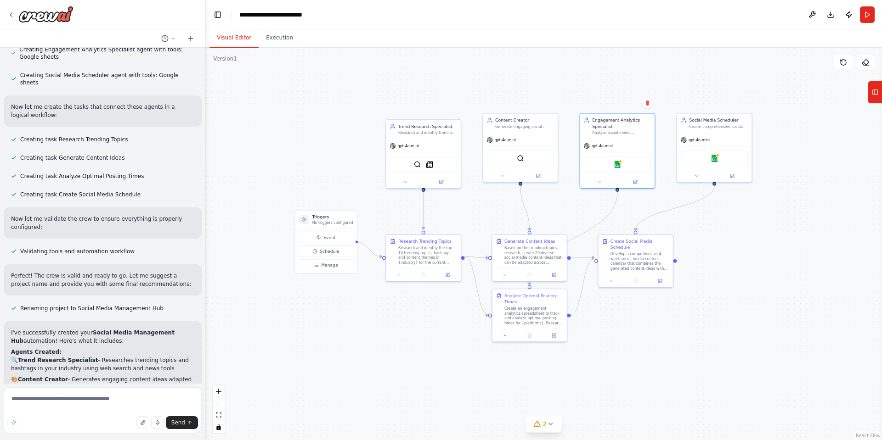
scroll to position [562, 0]
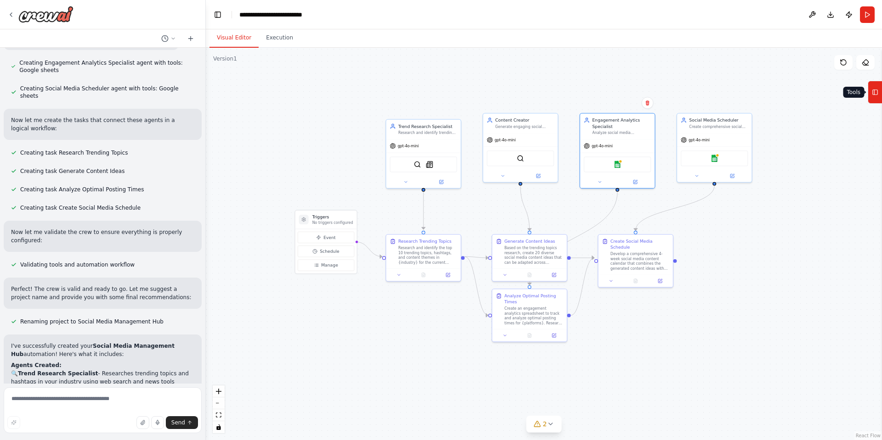
click at [870, 96] on button "Tools" at bounding box center [874, 92] width 14 height 23
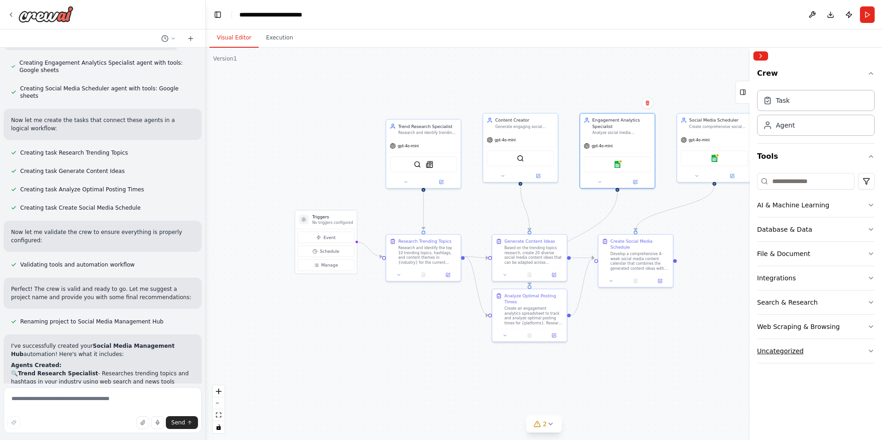
click at [818, 352] on button "Uncategorized" at bounding box center [816, 351] width 118 height 24
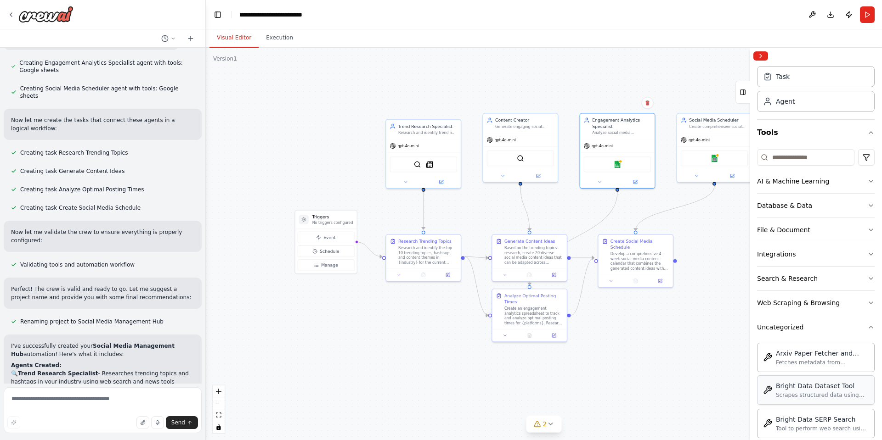
scroll to position [0, 0]
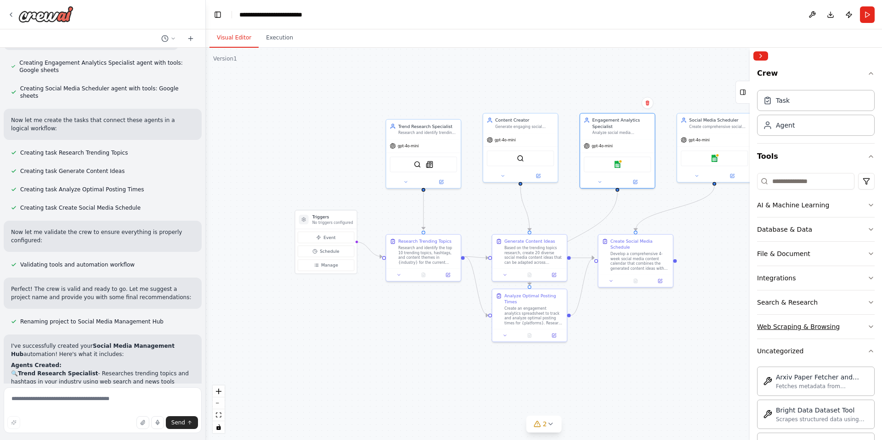
click at [805, 328] on div "Web Scraping & Browsing" at bounding box center [798, 326] width 83 height 9
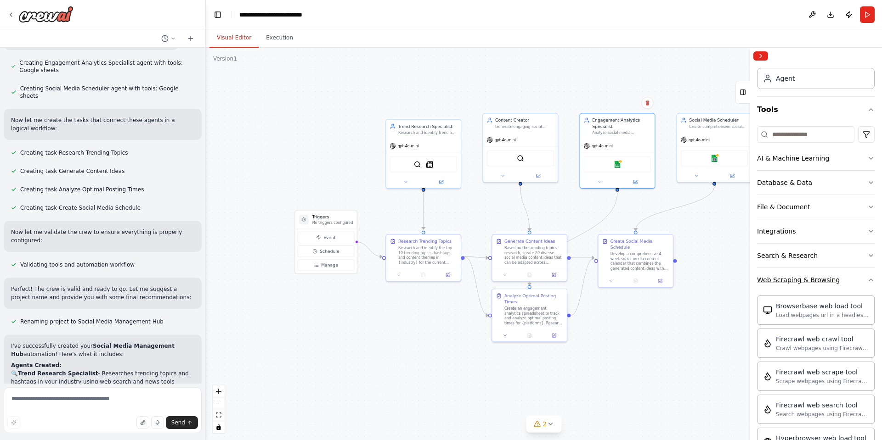
scroll to position [46, 0]
click at [795, 256] on div "Search & Research" at bounding box center [787, 256] width 61 height 9
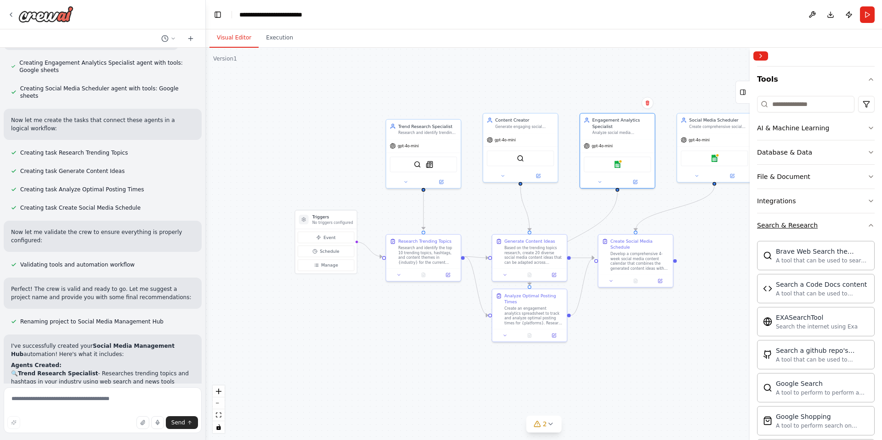
scroll to position [92, 0]
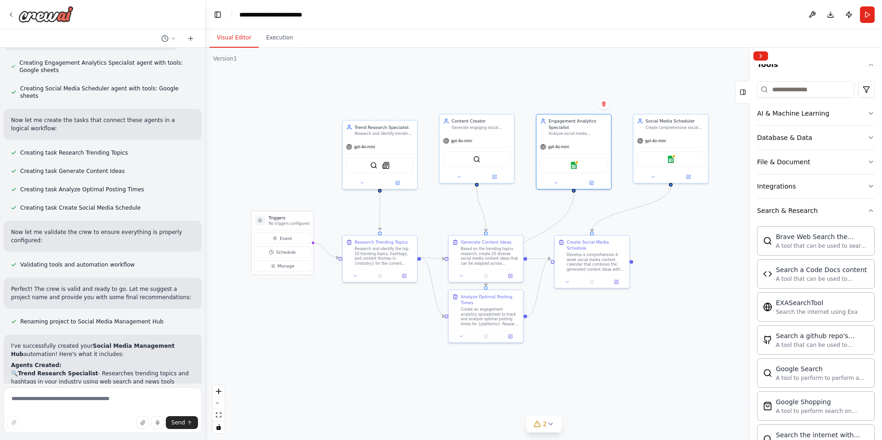
drag, startPoint x: 536, startPoint y: 84, endPoint x: 492, endPoint y: 85, distance: 43.6
click at [492, 85] on div ".deletable-edge-delete-btn { width: 20px; height: 20px; border: 0px solid #ffff…" at bounding box center [544, 244] width 676 height 393
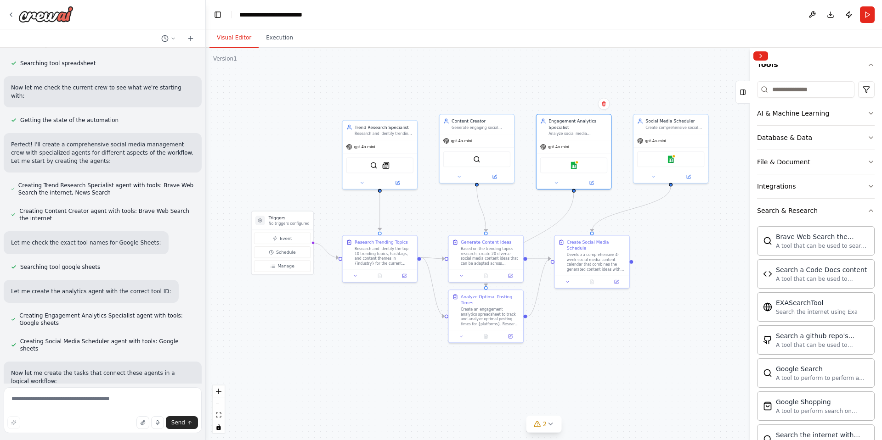
scroll to position [287, 0]
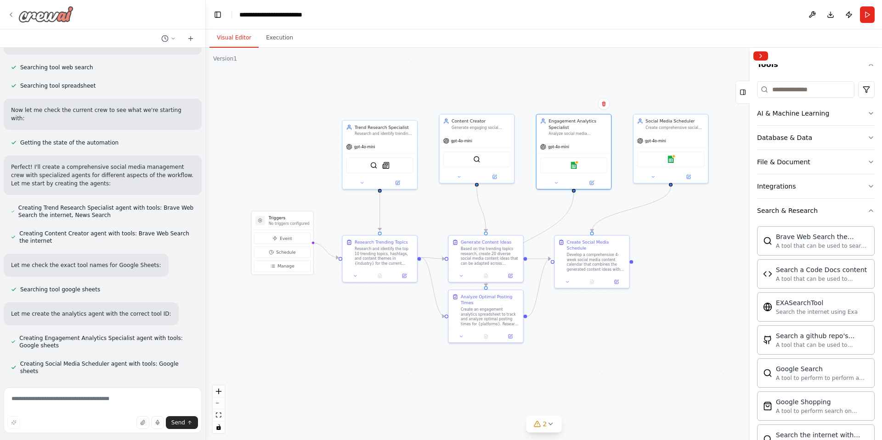
click at [13, 17] on icon at bounding box center [10, 14] width 7 height 7
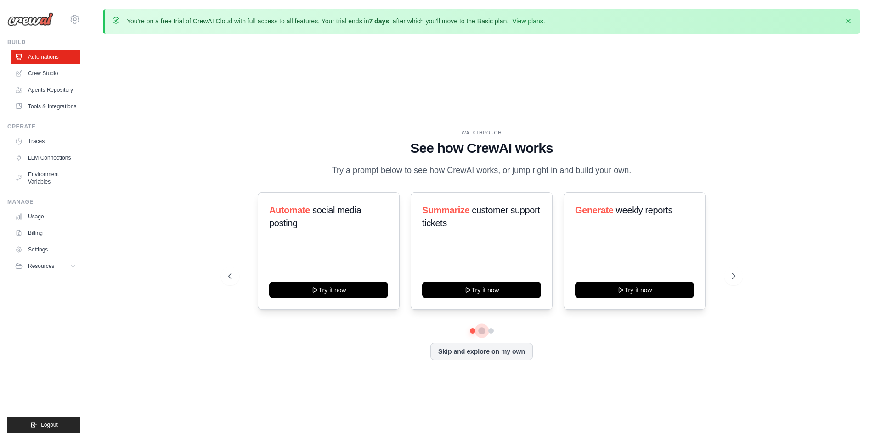
click at [480, 330] on button at bounding box center [481, 330] width 7 height 7
click at [493, 330] on button at bounding box center [490, 330] width 7 height 7
click at [33, 140] on link "Traces" at bounding box center [46, 141] width 69 height 15
